Goal: Navigation & Orientation: Find specific page/section

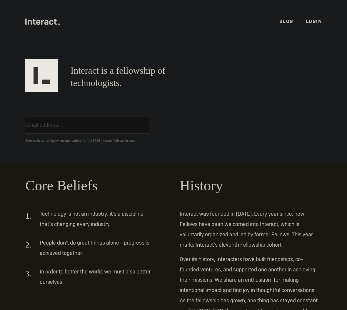
click at [142, 124] on input "email" at bounding box center [87, 125] width 124 height 17
click at [309, 23] on link "Login" at bounding box center [314, 21] width 16 height 6
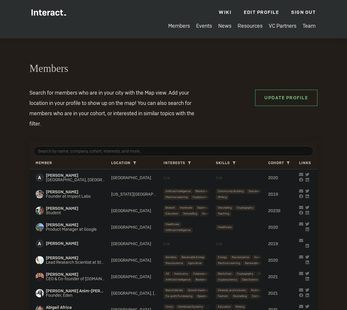
click at [156, 70] on h2 "Members" at bounding box center [173, 69] width 288 height 14
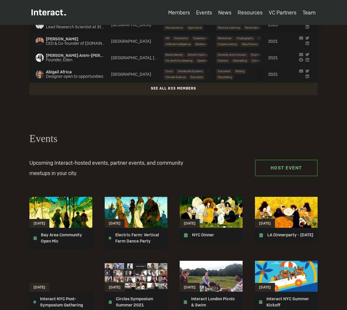
scroll to position [352, 0]
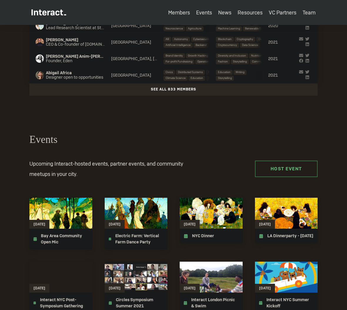
click at [116, 126] on section "Events Upcoming Interact-hosted events, partner events, and community meetups i…" at bounding box center [173, 228] width 347 height 265
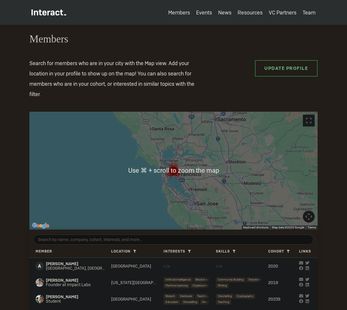
scroll to position [19, 0]
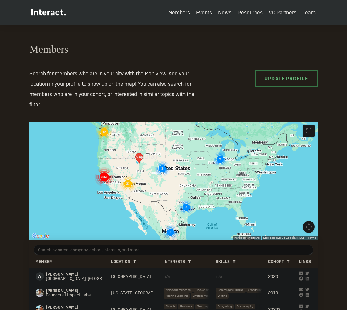
drag, startPoint x: 275, startPoint y: 184, endPoint x: 169, endPoint y: 176, distance: 106.9
click at [169, 176] on div "283 12 9 8 23 3 6" at bounding box center [173, 181] width 288 height 118
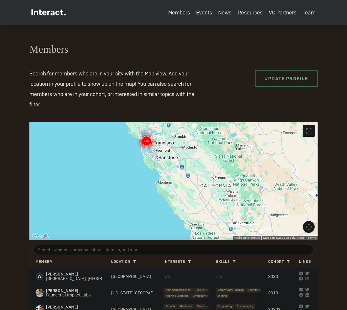
drag, startPoint x: 140, startPoint y: 197, endPoint x: 140, endPoint y: 124, distance: 72.7
click at [140, 124] on div "275" at bounding box center [173, 181] width 288 height 118
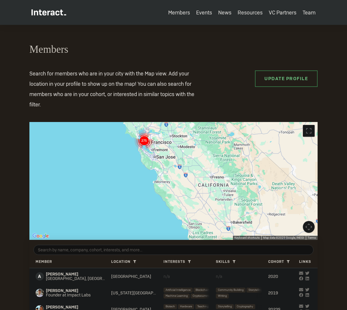
click at [151, 84] on p "Search for members who are in your city with the Map view. Add your location in…" at bounding box center [115, 88] width 185 height 41
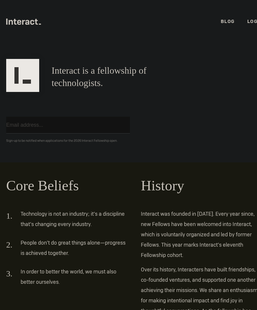
click at [174, 159] on section "Interact is a fellowship of technologists. A fellowship of technologists. Get n…" at bounding box center [128, 102] width 257 height 119
click at [97, 70] on h1 "Interact is a fellowship of technologists." at bounding box center [120, 76] width 139 height 25
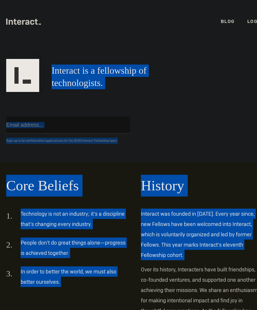
drag, startPoint x: 97, startPoint y: 70, endPoint x: 159, endPoint y: 213, distance: 155.6
click at [159, 213] on body ".cls-1{fill:#33312f;} interact-brand-logotype-black .cls-1{fill:#33312f;} inter…" at bounding box center [128, 155] width 257 height 310
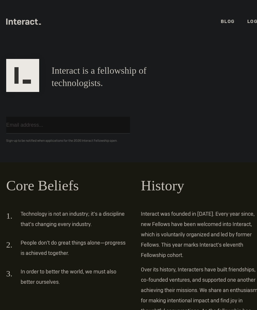
click at [160, 264] on p "Over its history, Interacters have built friendships, co-founded ventures, and …" at bounding box center [202, 305] width 122 height 82
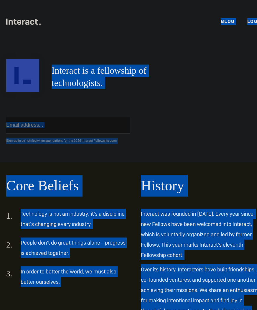
drag, startPoint x: 160, startPoint y: 262, endPoint x: 8, endPoint y: 24, distance: 283.0
click at [8, 24] on body ".cls-1{fill:#33312f;} interact-brand-logotype-black .cls-1{fill:#33312f;} inter…" at bounding box center [128, 155] width 257 height 310
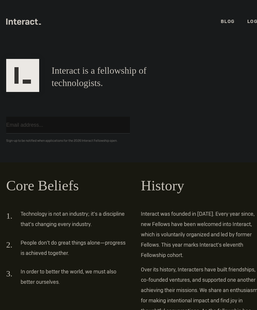
click at [37, 36] on ul ".cls-1{fill:#33312f;} interact-brand-logotype-black Blog Login" at bounding box center [134, 21] width 257 height 43
click at [75, 129] on input "email" at bounding box center [68, 125] width 124 height 17
click at [183, 91] on div "Interact is a fellowship of technologists. A fellowship of technologists." at bounding box center [134, 77] width 269 height 30
click at [71, 123] on input "email" at bounding box center [68, 125] width 124 height 17
click at [90, 143] on p "Sign-up to be notified when applications for the 2026 Interact Fellowship open." at bounding box center [134, 140] width 257 height 6
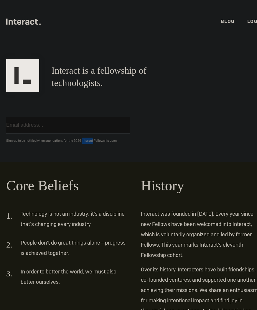
click at [90, 143] on p "Sign-up to be notified when applications for the 2026 Interact Fellowship open." at bounding box center [134, 140] width 257 height 6
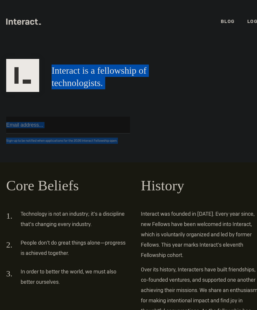
drag, startPoint x: 90, startPoint y: 143, endPoint x: 89, endPoint y: 74, distance: 68.9
click at [89, 74] on section "Interact is a fellowship of technologists. A fellowship of technologists. Get n…" at bounding box center [128, 102] width 257 height 119
click at [89, 74] on h1 "Interact is a fellowship of technologists." at bounding box center [120, 76] width 139 height 25
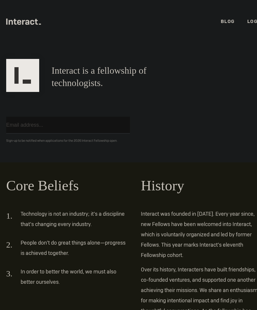
click at [173, 124] on div "Get notified Sign-up to be notified when applications for the 2026 Interact Fel…" at bounding box center [134, 118] width 269 height 52
